Goal: Find specific page/section: Find specific page/section

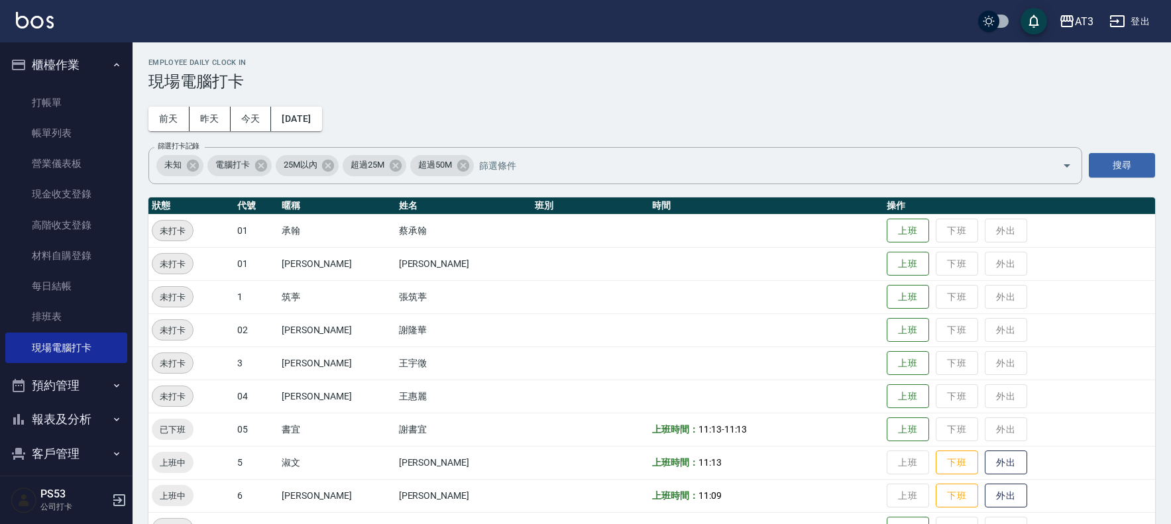
scroll to position [288, 0]
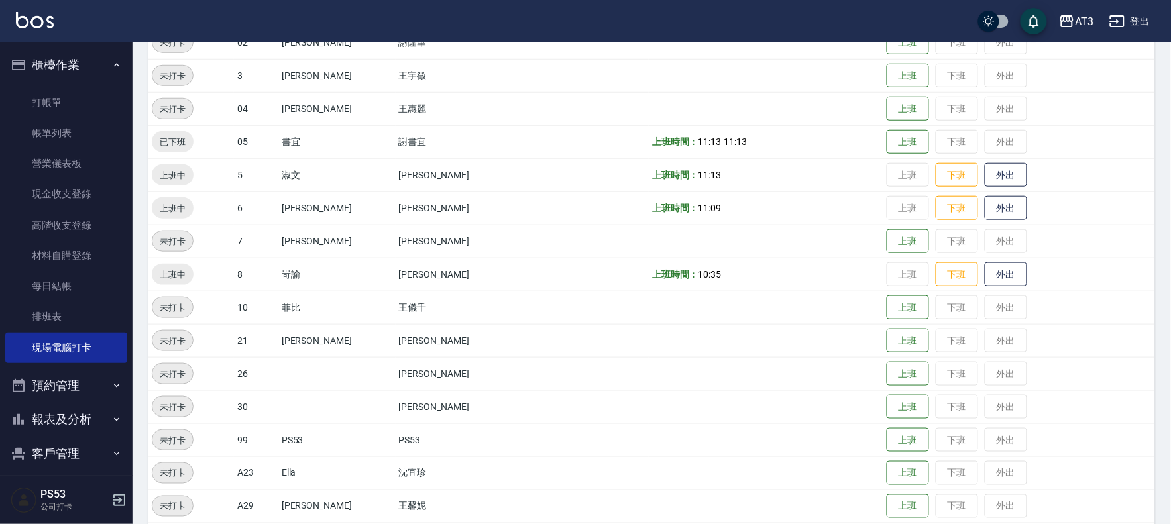
click at [0, 431] on nav "櫃檯作業 打帳單 帳單列表 營業儀表板 現金收支登錄 高階收支登錄 材料自購登錄 每日結帳 排班表 現場電腦打卡 預約管理 預約管理 單日預約紀錄 單週預約紀…" at bounding box center [66, 259] width 133 height 434
click at [3, 420] on nav "櫃檯作業 打帳單 帳單列表 營業儀表板 現金收支登錄 高階收支登錄 材料自購登錄 每日結帳 排班表 現場電腦打卡 預約管理 預約管理 單日預約紀錄 單週預約紀…" at bounding box center [66, 259] width 133 height 434
click at [48, 421] on button "報表及分析" at bounding box center [66, 419] width 122 height 34
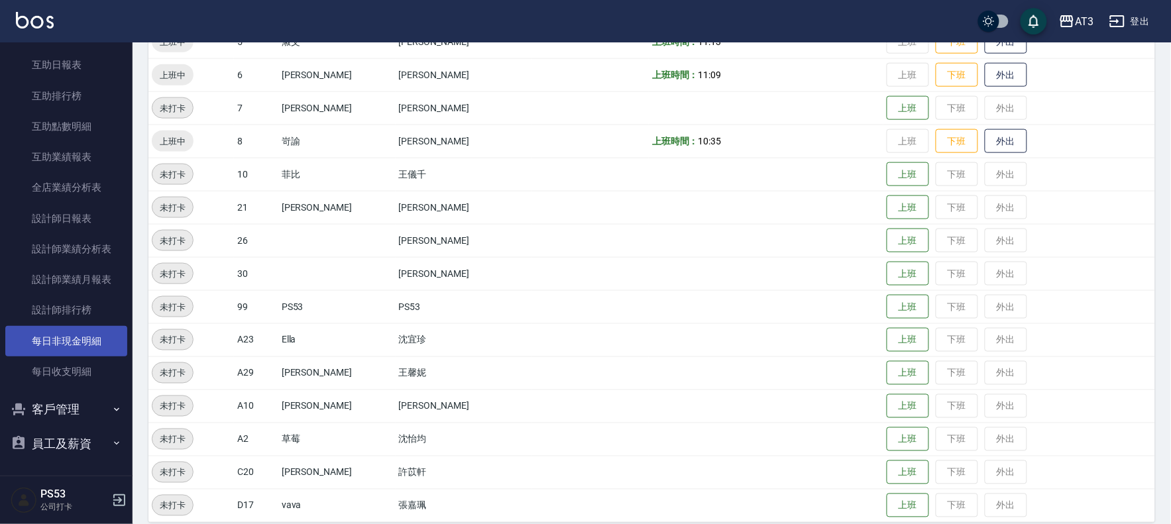
scroll to position [435, 0]
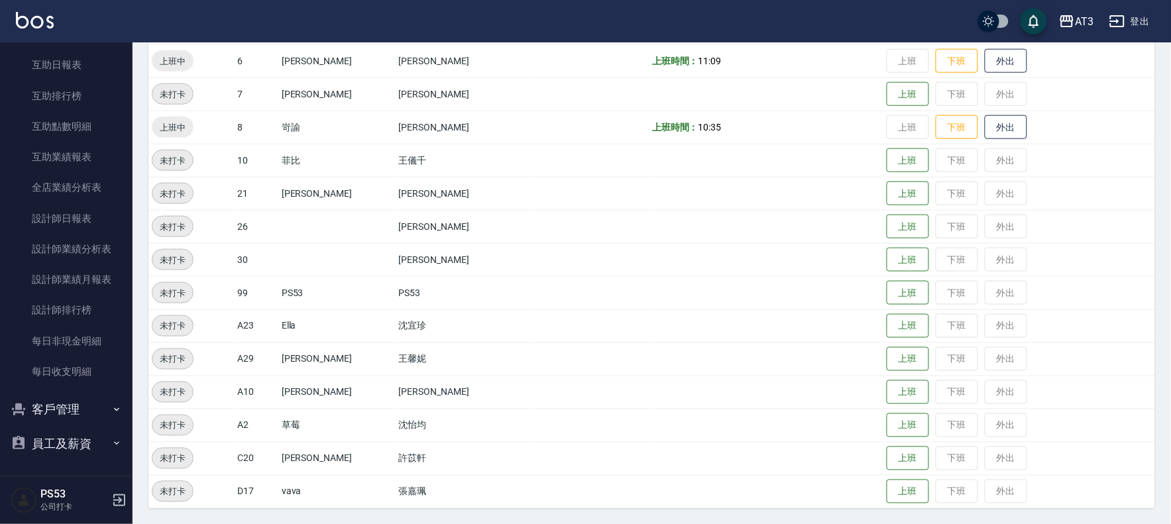
click at [25, 422] on button "客戶管理" at bounding box center [66, 409] width 122 height 34
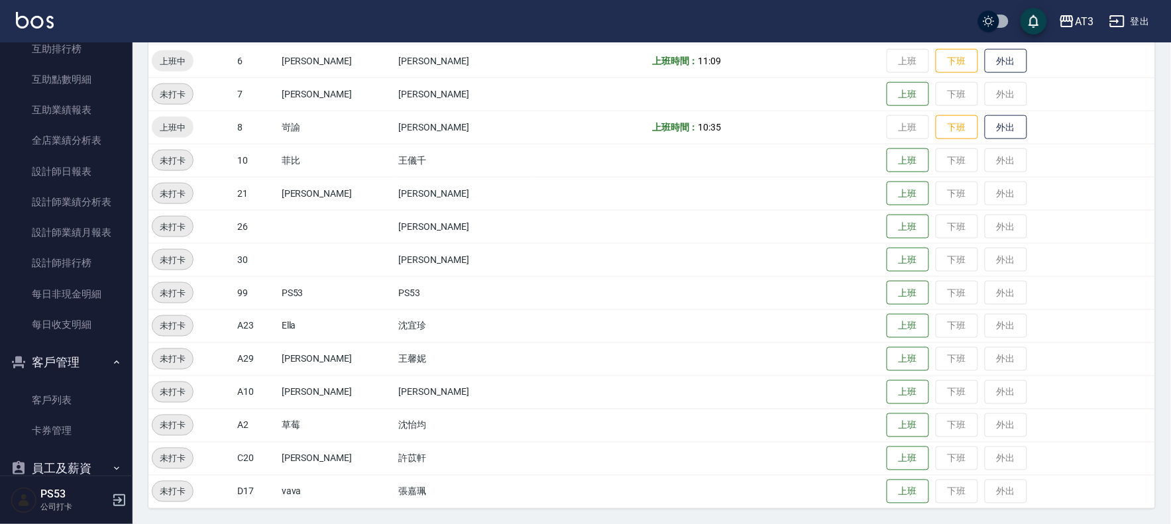
scroll to position [526, 0]
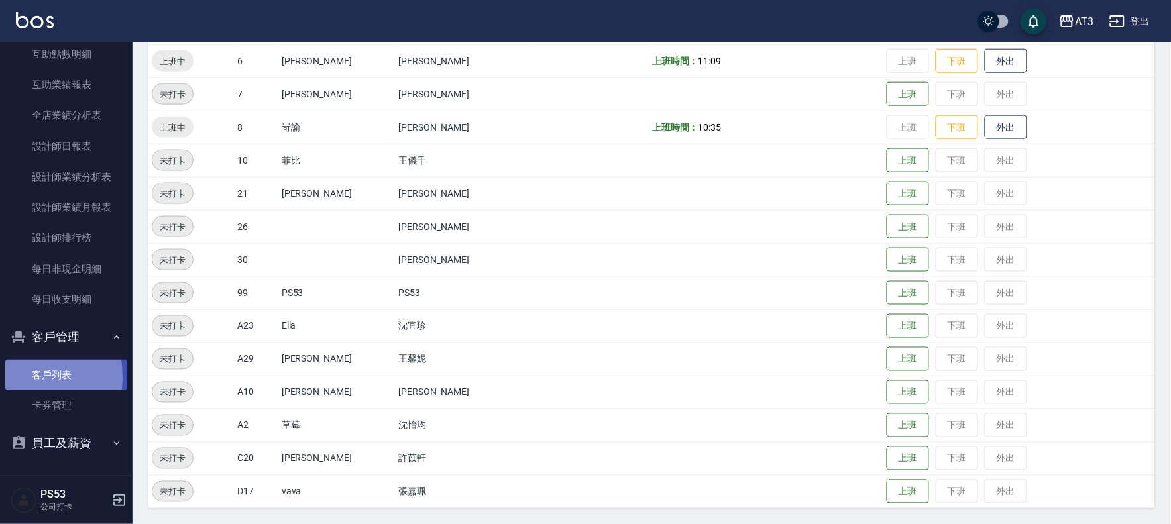
click at [22, 377] on link "客戶列表" at bounding box center [66, 375] width 122 height 30
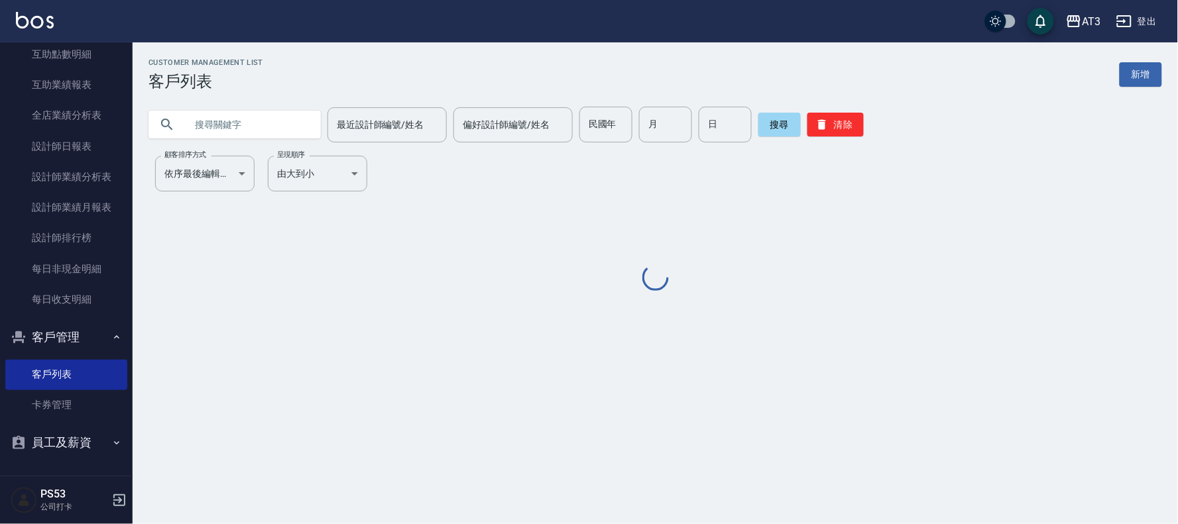
click at [250, 121] on input "text" at bounding box center [248, 125] width 125 height 36
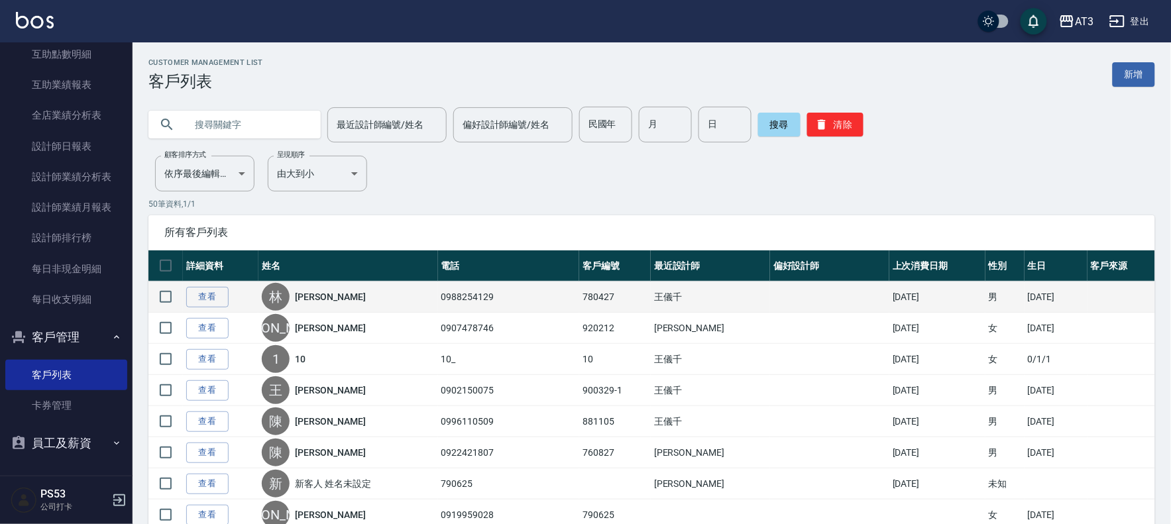
type input "b"
type input "＿"
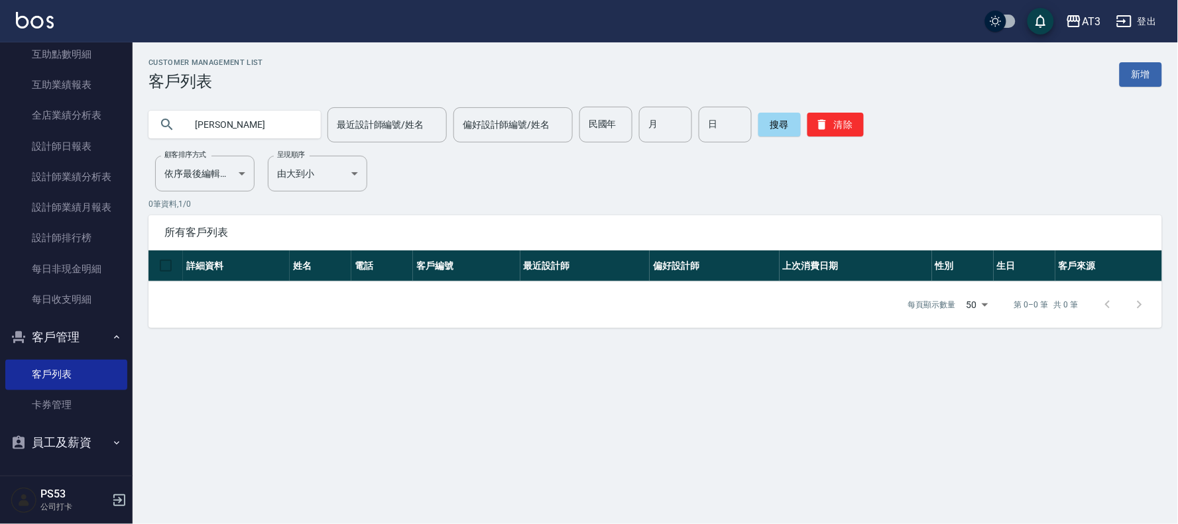
type input "阮"
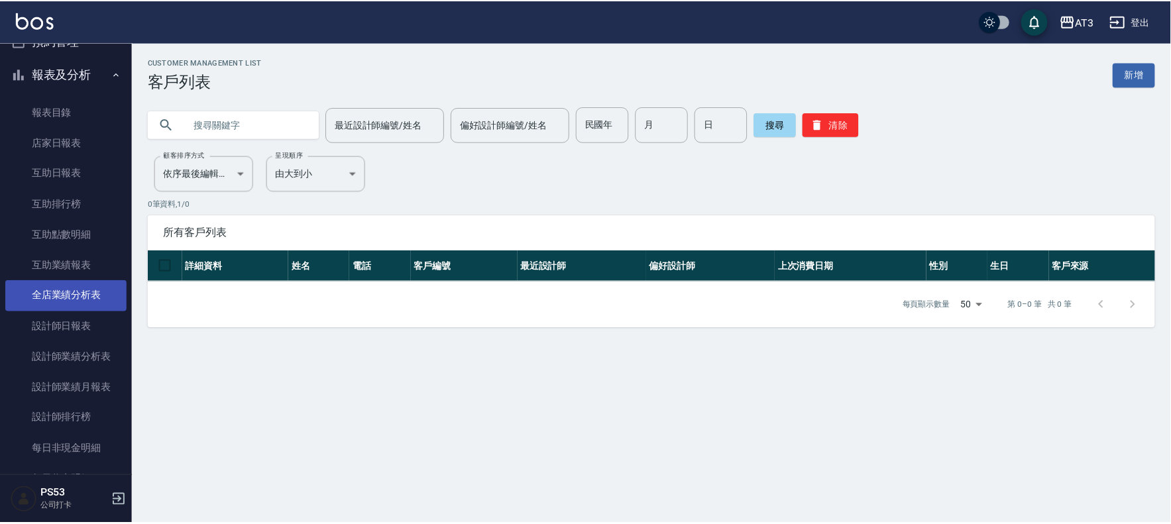
scroll to position [379, 0]
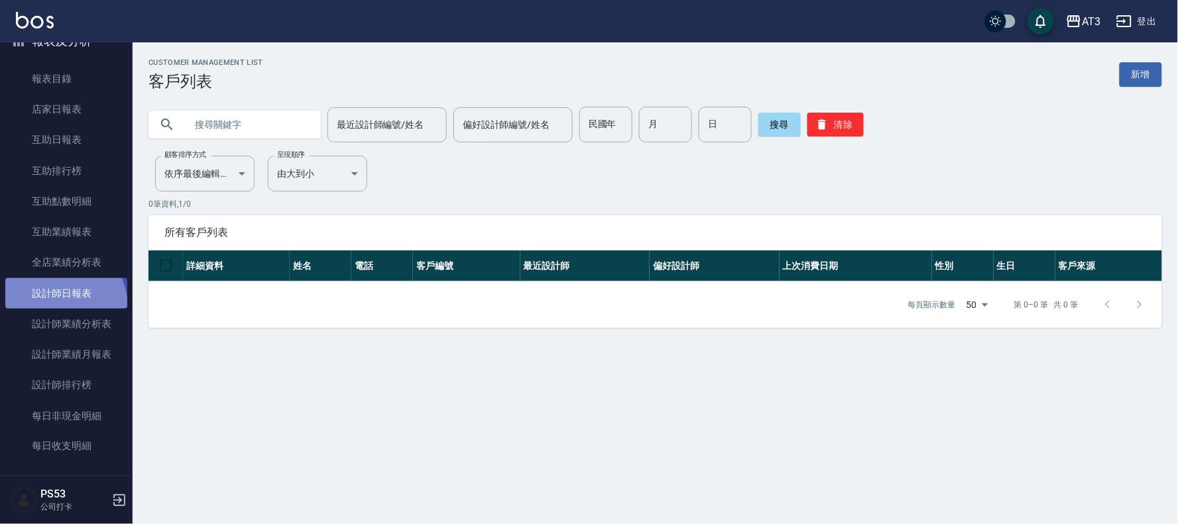
click at [51, 308] on link "設計師日報表" at bounding box center [66, 293] width 122 height 30
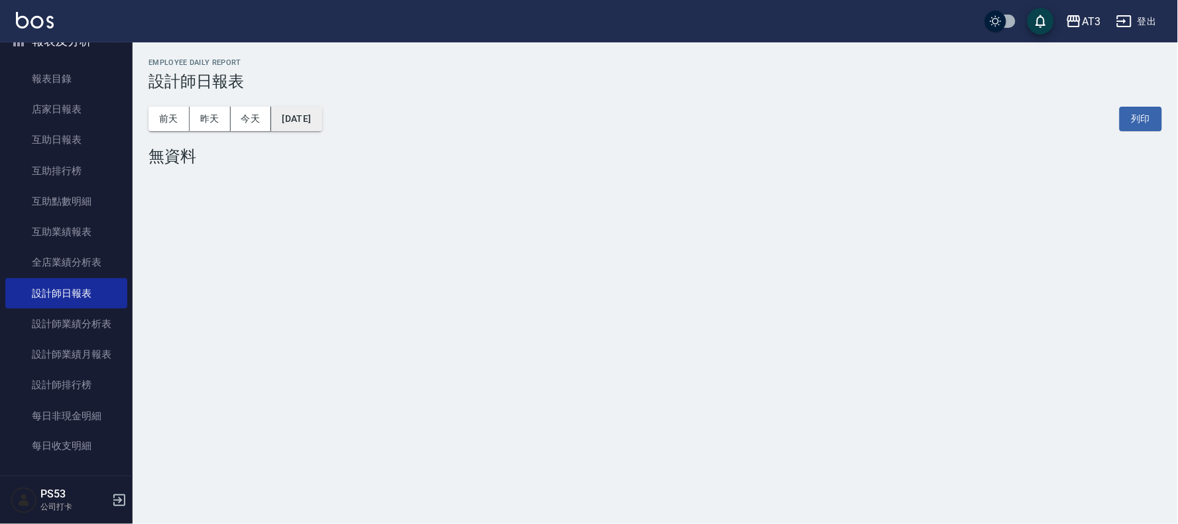
click at [322, 121] on button "2025/10/06" at bounding box center [296, 119] width 50 height 25
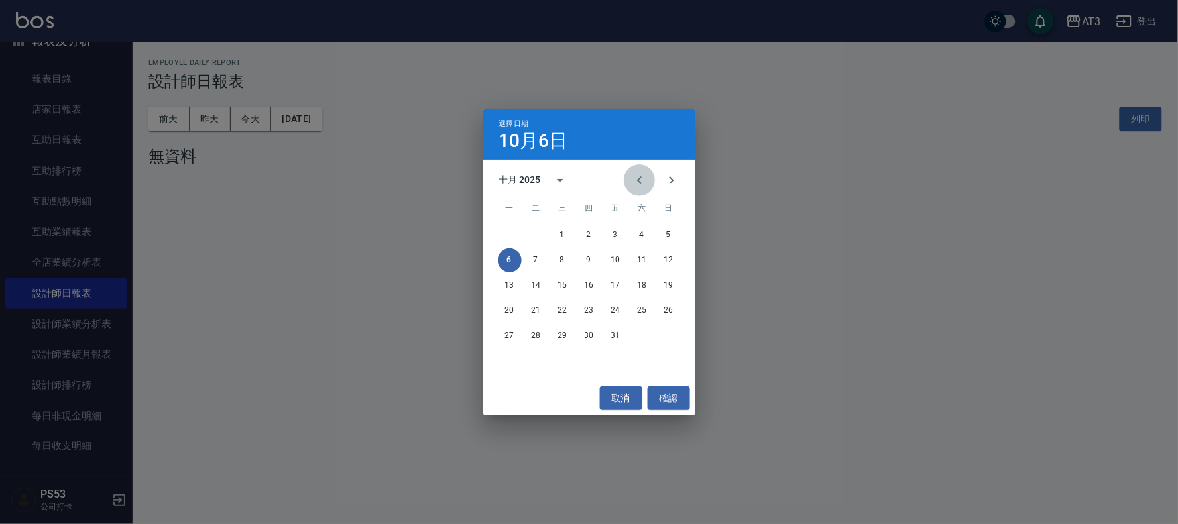
click at [642, 178] on icon "Previous month" at bounding box center [640, 180] width 16 height 16
click at [659, 255] on button "14" at bounding box center [669, 261] width 24 height 24
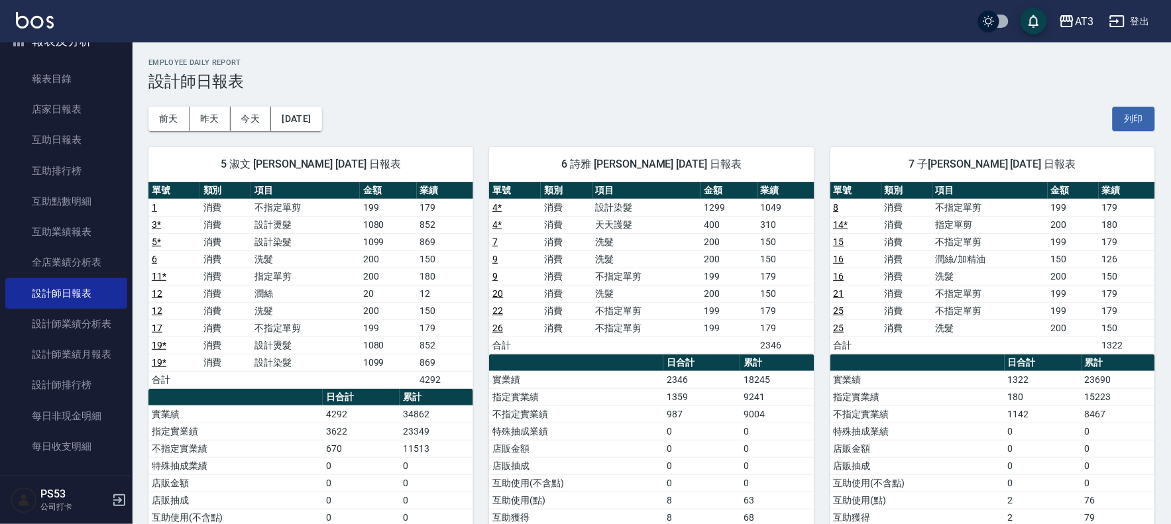
click at [499, 211] on link "4 *" at bounding box center [497, 207] width 9 height 11
click at [322, 129] on button "2025/09/14" at bounding box center [296, 119] width 50 height 25
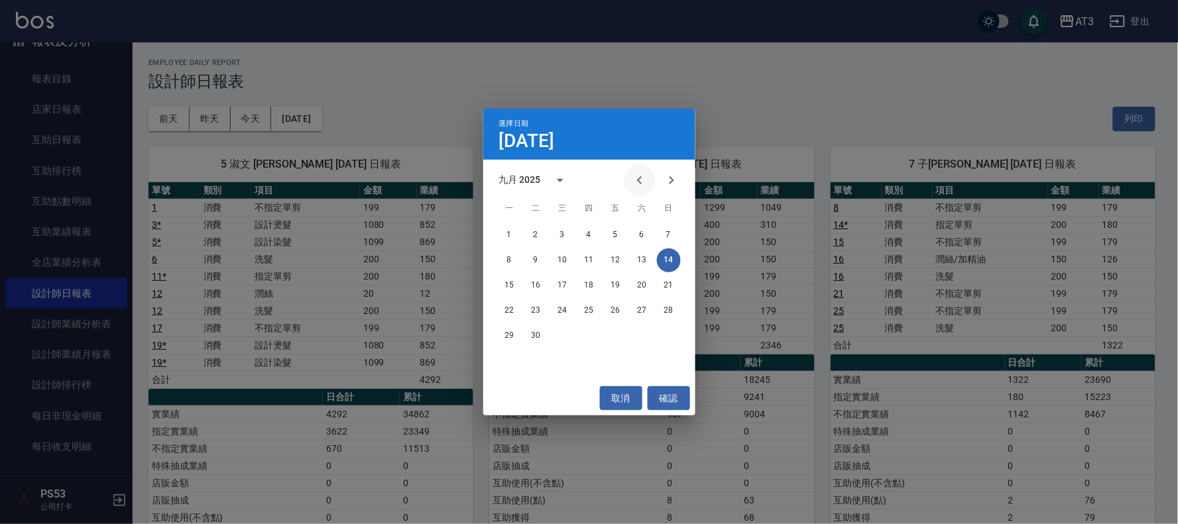
click at [634, 181] on icon "Previous month" at bounding box center [640, 180] width 16 height 16
click at [507, 310] on button "21" at bounding box center [510, 311] width 24 height 24
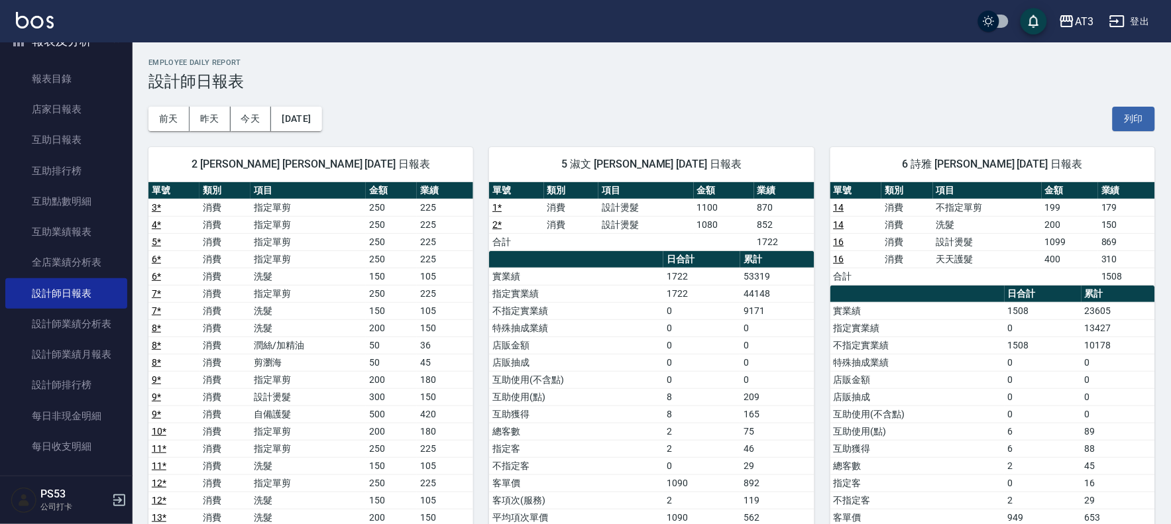
click at [839, 246] on link "16" at bounding box center [839, 242] width 11 height 11
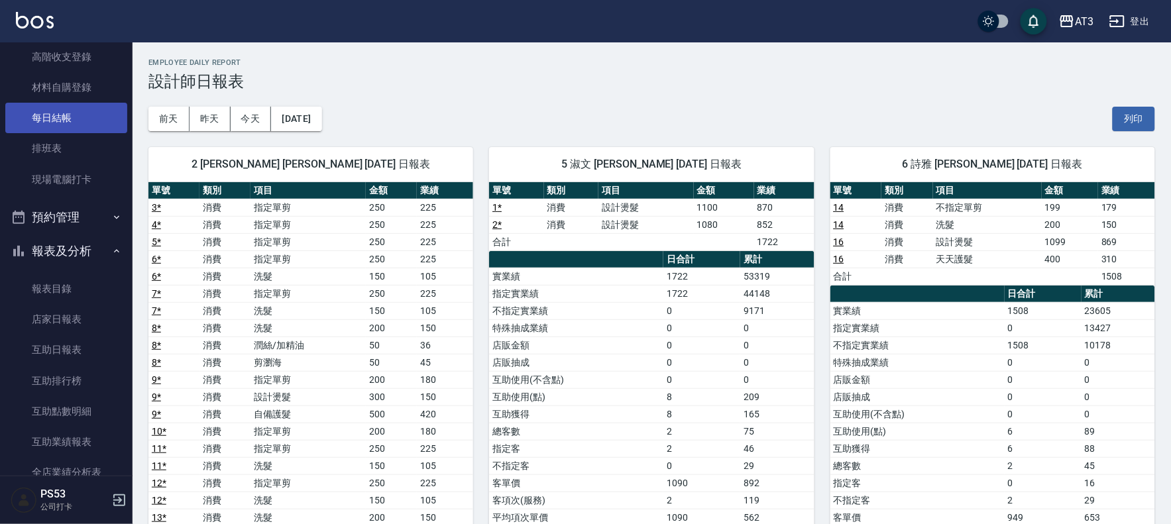
scroll to position [157, 0]
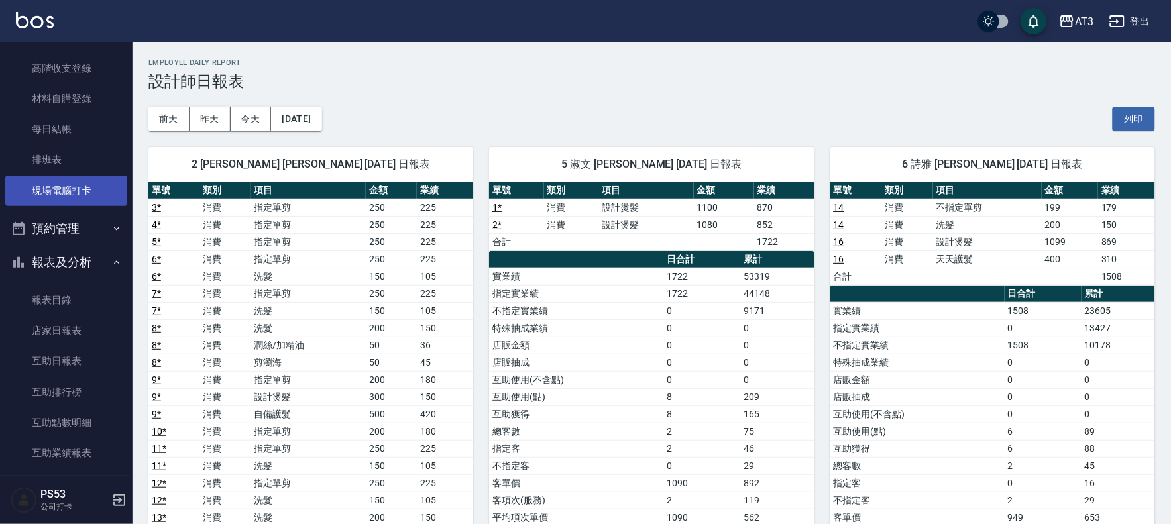
click at [70, 187] on link "現場電腦打卡" at bounding box center [66, 191] width 122 height 30
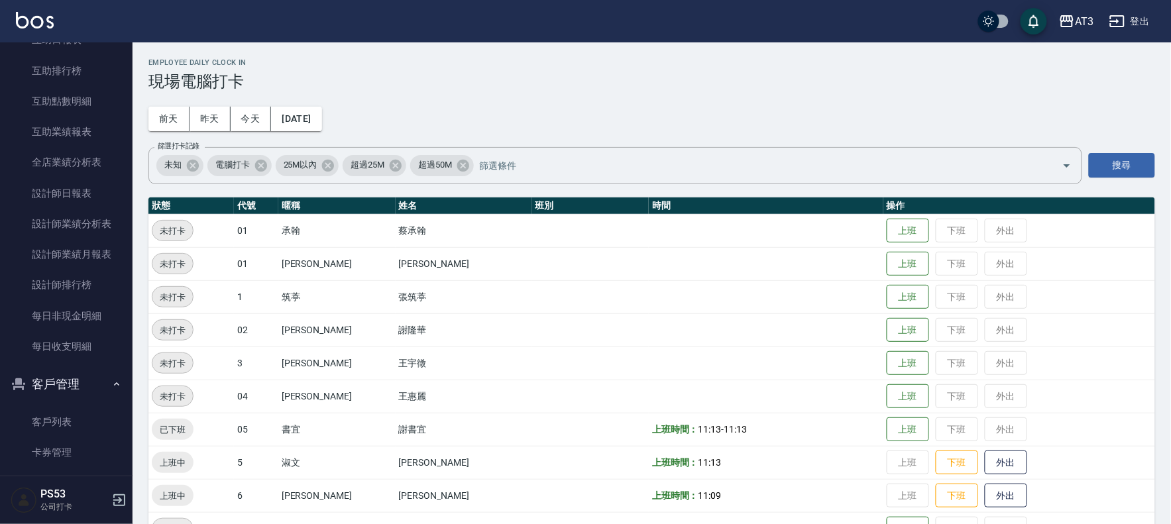
scroll to position [526, 0]
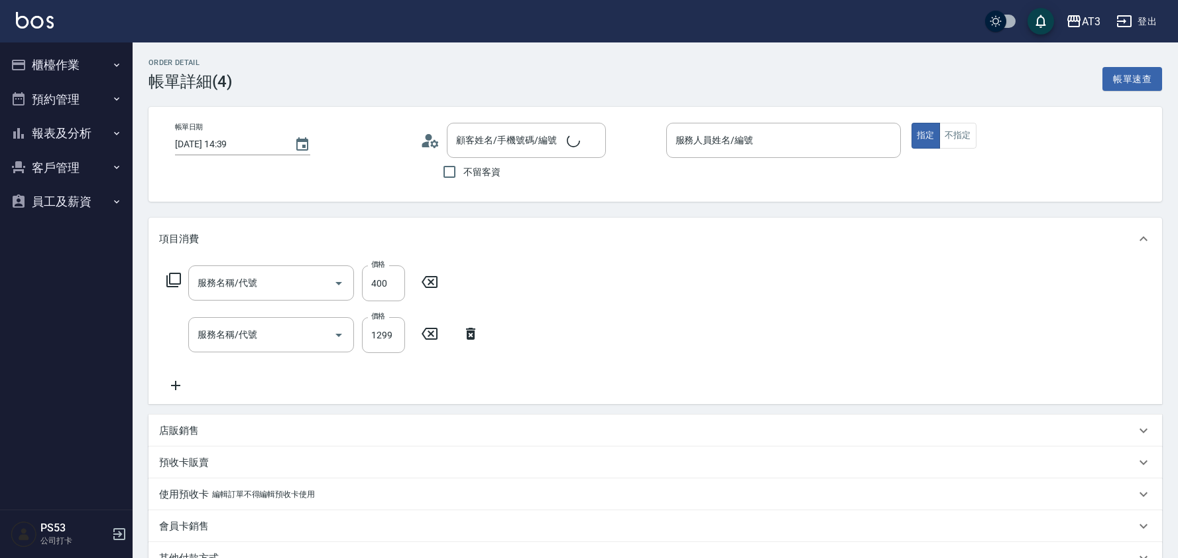
type input "詩雅-6"
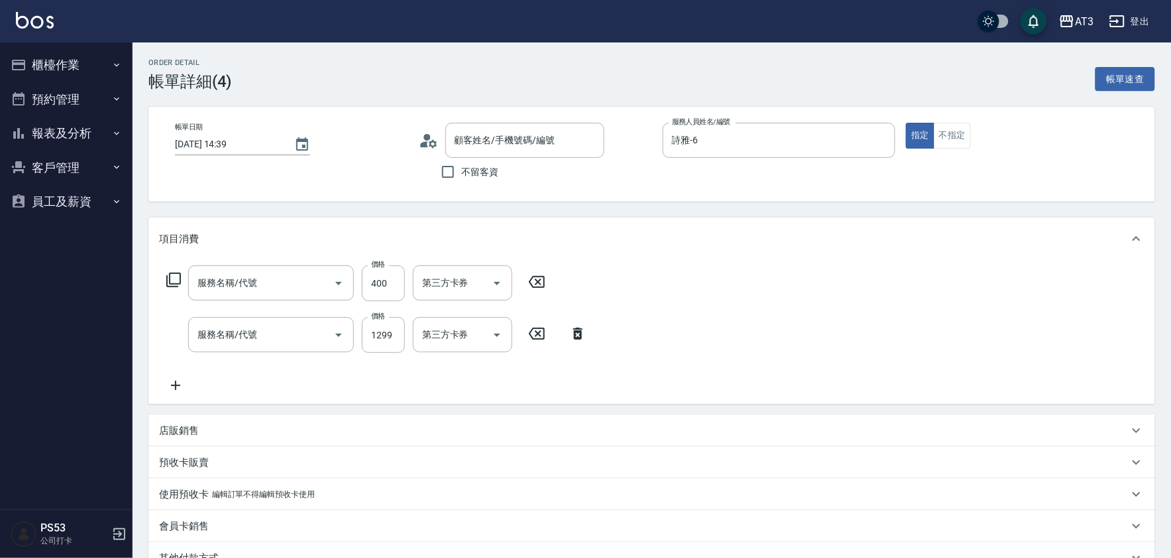
type input "天天護髮(503)"
type input "設計染髮(404)"
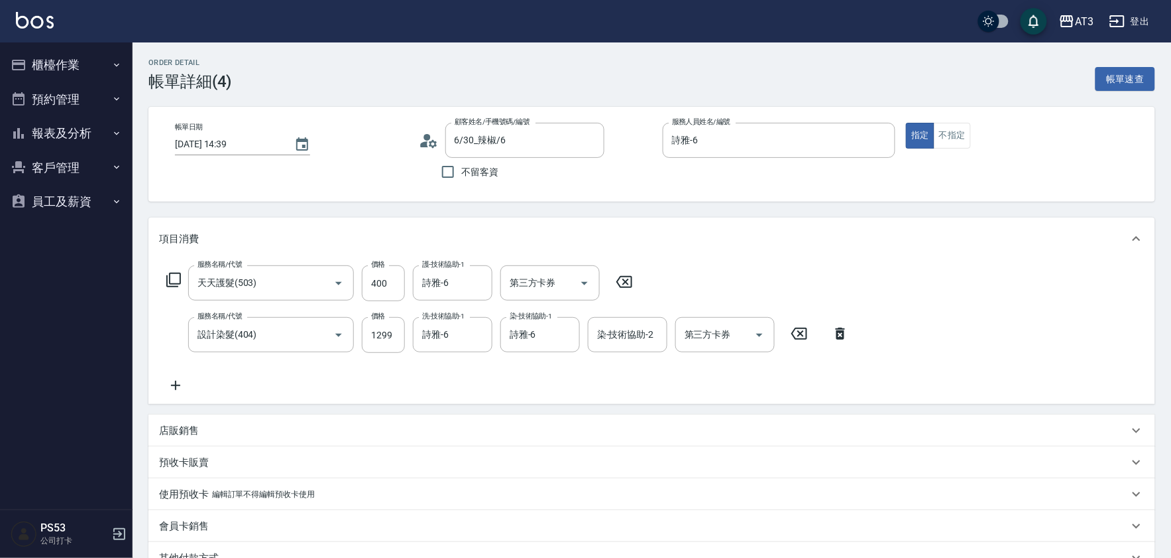
type input "6/30_辣椒/6"
